Goal: Find specific page/section: Find specific page/section

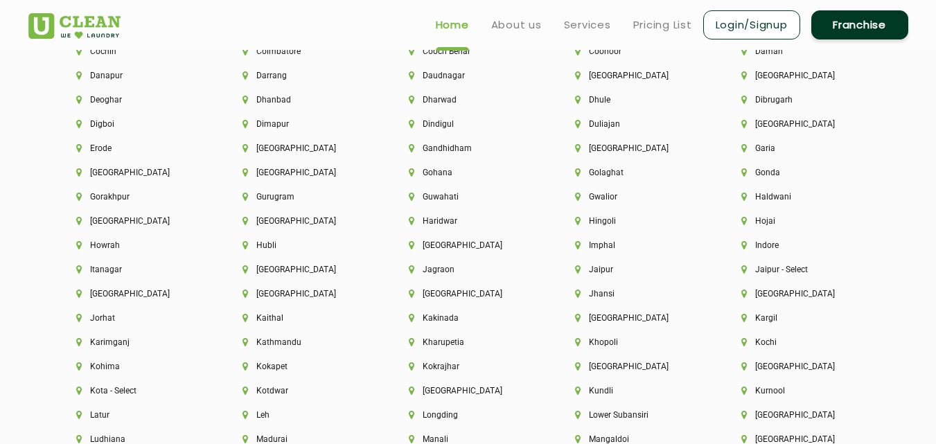
scroll to position [3183, 0]
click at [764, 72] on li "[GEOGRAPHIC_DATA]" at bounding box center [801, 77] width 119 height 10
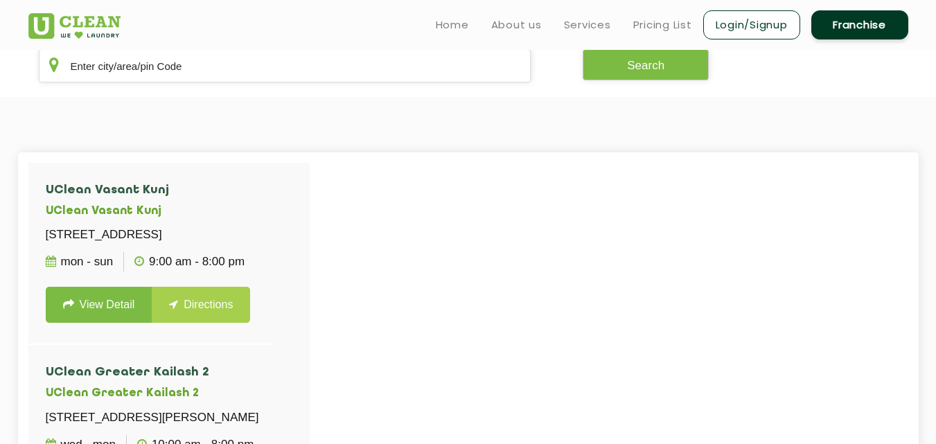
scroll to position [250, 0]
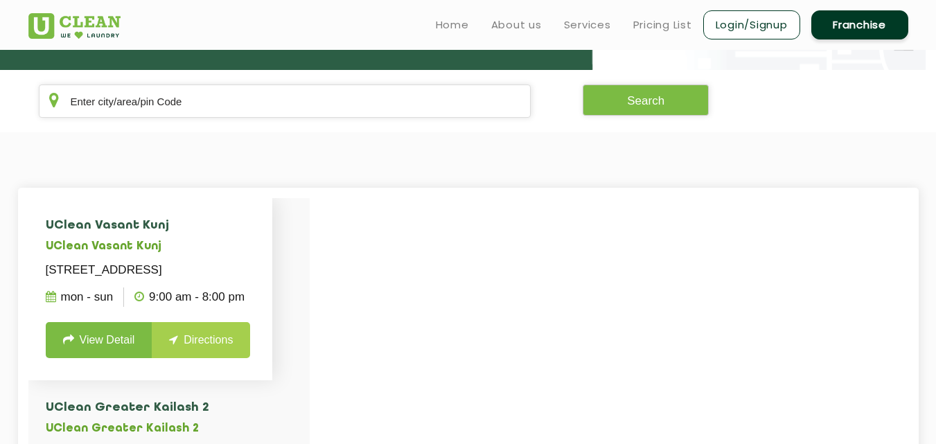
drag, startPoint x: 306, startPoint y: 243, endPoint x: 302, endPoint y: 264, distance: 21.9
click at [273, 264] on li "UClean Vasant Kunj [STREET_ADDRESS] Mon - Sun 9:00 AM - 8:00 PM View Detail Dir…" at bounding box center [150, 289] width 245 height 182
click at [309, 295] on div "UClean Vasant Kunj UClean [STREET_ADDRESS] Mon - Sun 9:00 AM - 8:00 PM View Det…" at bounding box center [168, 420] width 281 height 444
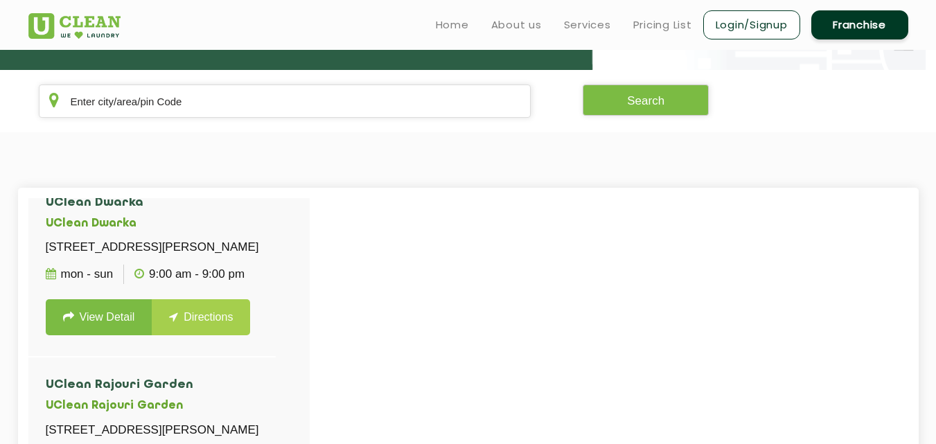
click at [309, 297] on div "UClean Vasant Kunj UClean [STREET_ADDRESS] Mon - Sun 9:00 AM - 8:00 PM View Det…" at bounding box center [168, 420] width 281 height 444
click at [277, 298] on li "[GEOGRAPHIC_DATA] H-959-A, [GEOGRAPHIC_DATA], Near [PERSON_NAME][GEOGRAPHIC_DAT…" at bounding box center [152, 266] width 248 height 182
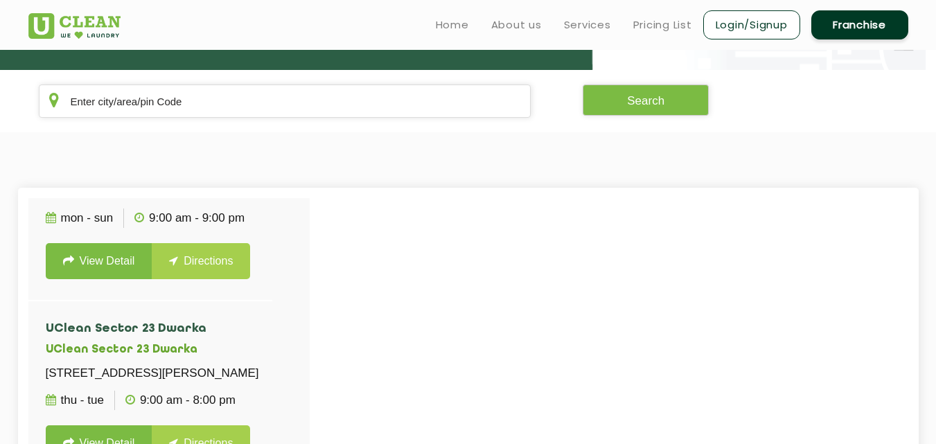
scroll to position [1593, 0]
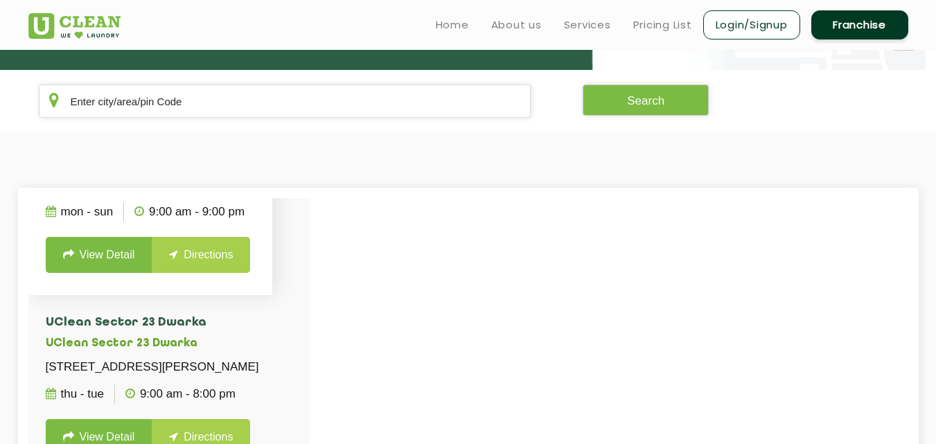
drag, startPoint x: 49, startPoint y: 329, endPoint x: 270, endPoint y: 343, distance: 222.2
click at [256, 195] on p "[STREET_ADDRESS]" at bounding box center [151, 184] width 210 height 19
copy p "[STREET_ADDRESS]"
